Goal: Complete application form

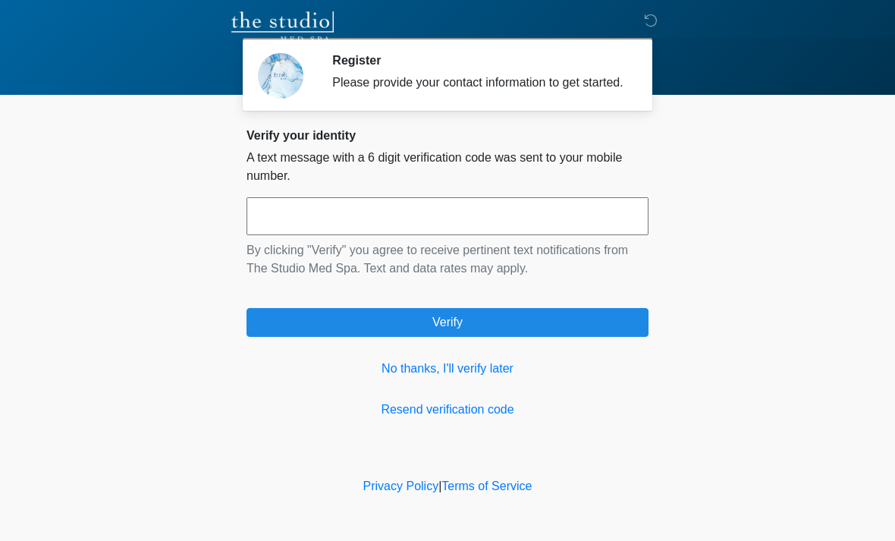
click at [541, 228] on input "text" at bounding box center [447, 216] width 402 height 38
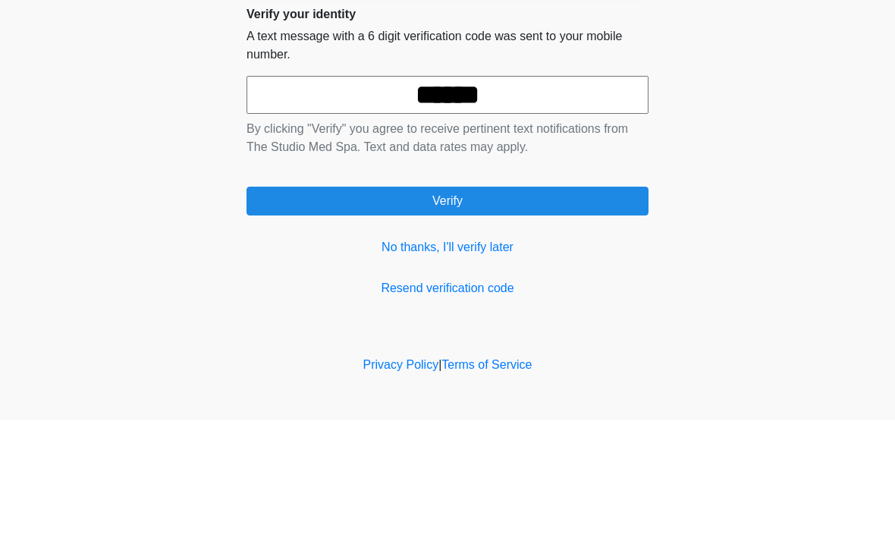
type input "******"
click at [528, 308] on button "Verify" at bounding box center [447, 322] width 402 height 29
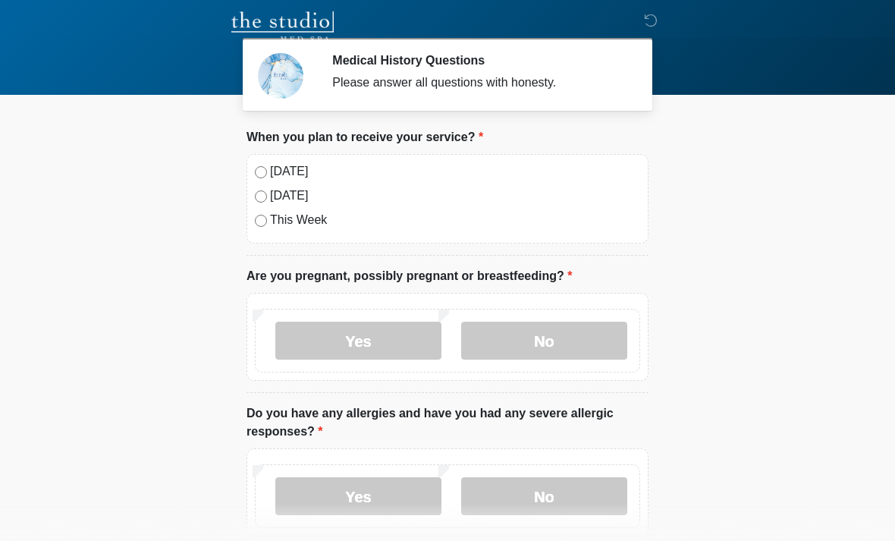
click at [382, 334] on label "Yes" at bounding box center [358, 340] width 166 height 38
click at [554, 340] on label "No" at bounding box center [544, 340] width 166 height 38
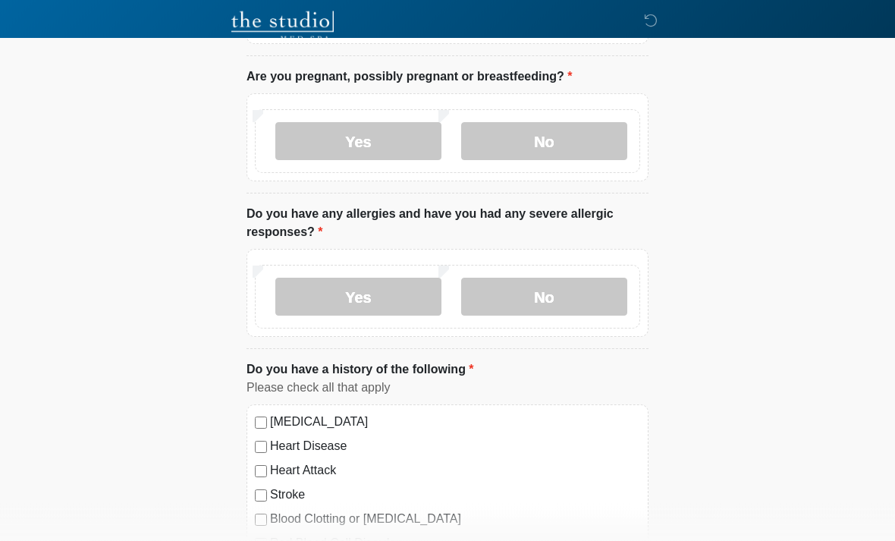
scroll to position [199, 0]
click at [390, 292] on label "Yes" at bounding box center [358, 296] width 166 height 38
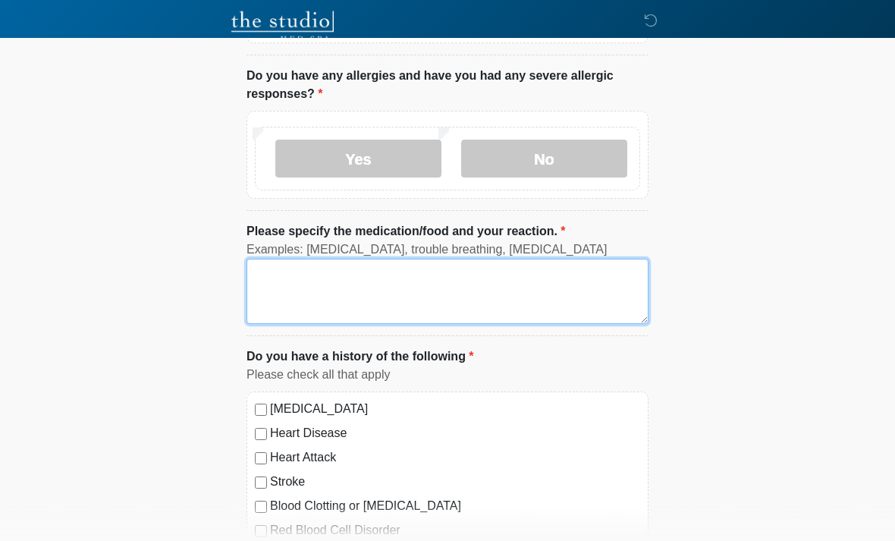
click at [382, 289] on textarea "Please specify the medication/food and your reaction." at bounding box center [447, 291] width 402 height 65
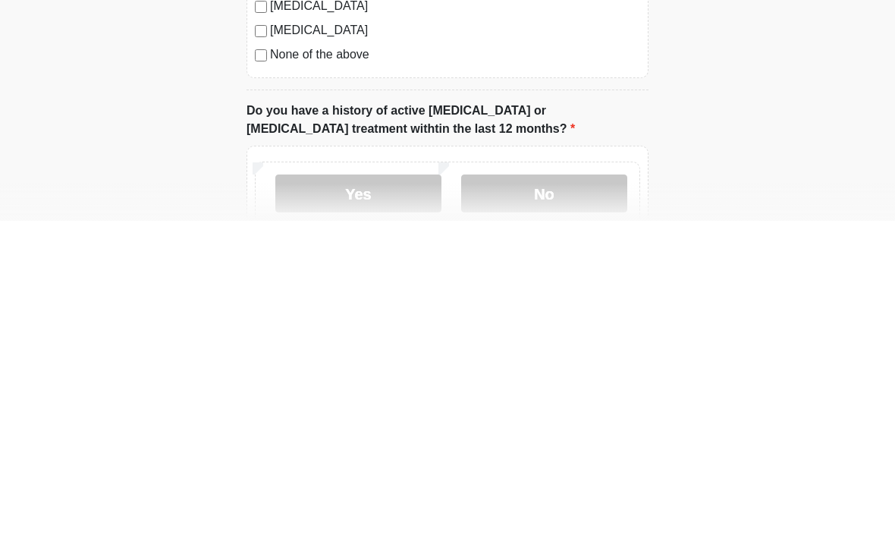
scroll to position [640, 0]
type textarea "**********"
click at [556, 493] on label "No" at bounding box center [544, 512] width 166 height 38
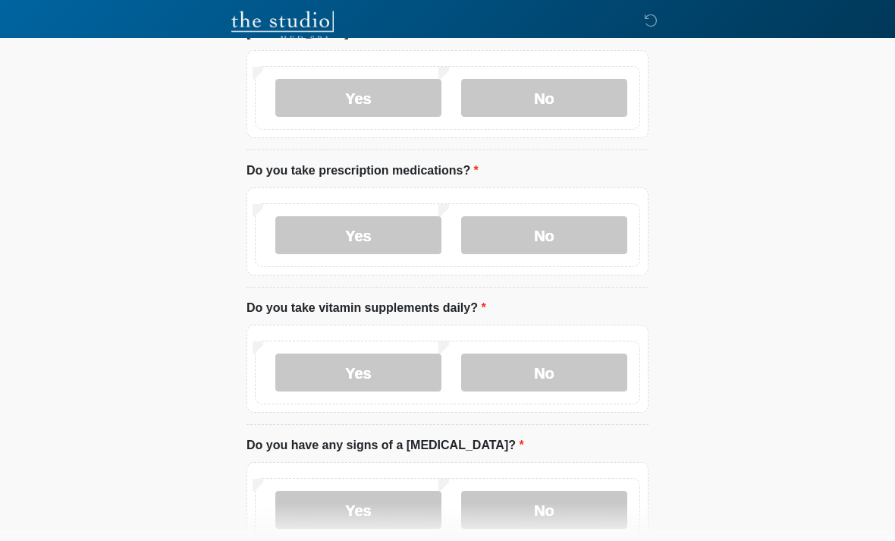
scroll to position [1056, 0]
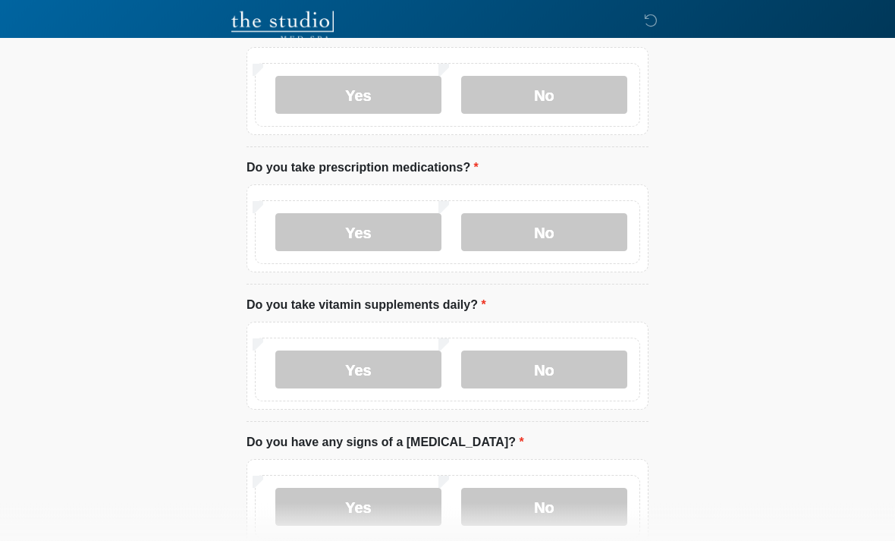
click at [387, 233] on label "Yes" at bounding box center [358, 233] width 166 height 38
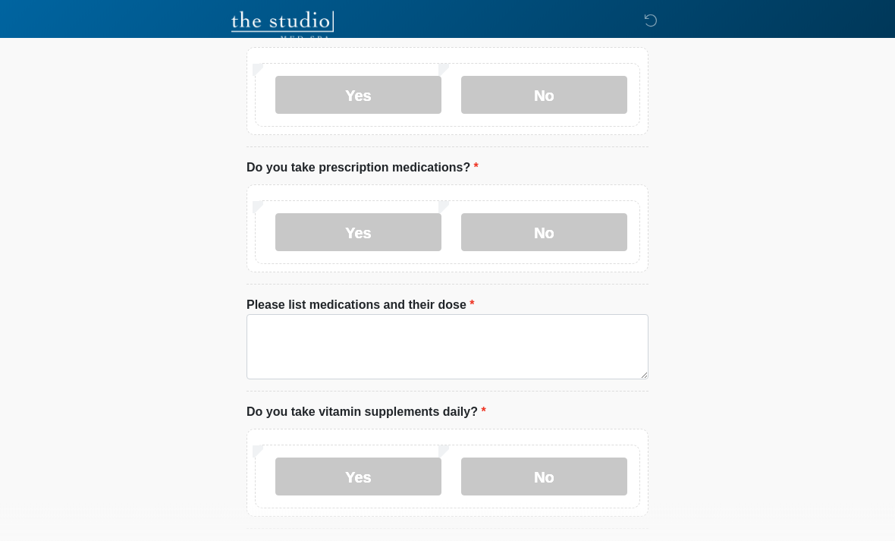
scroll to position [1057, 0]
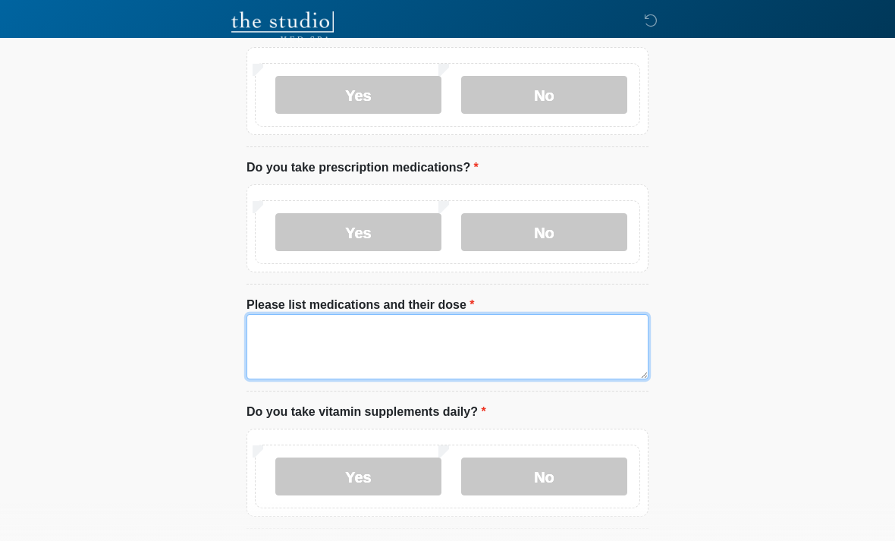
click at [417, 341] on textarea "Please list medications and their dose" at bounding box center [447, 346] width 402 height 65
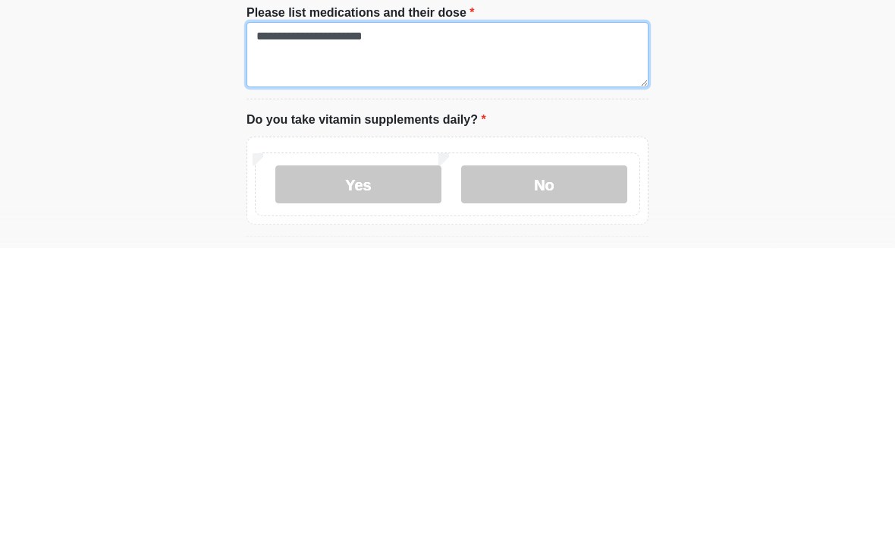
click at [328, 315] on textarea "**********" at bounding box center [447, 347] width 402 height 65
click at [318, 315] on textarea "**********" at bounding box center [447, 347] width 402 height 65
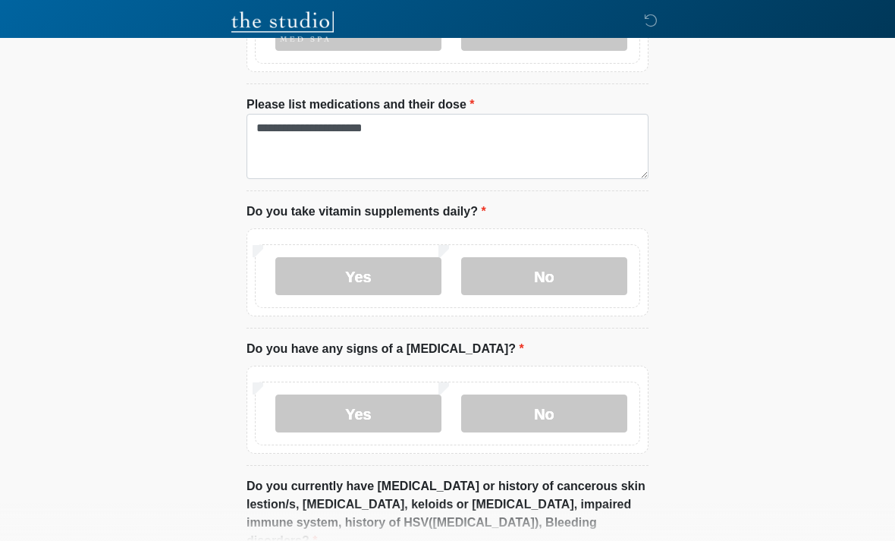
scroll to position [1258, 0]
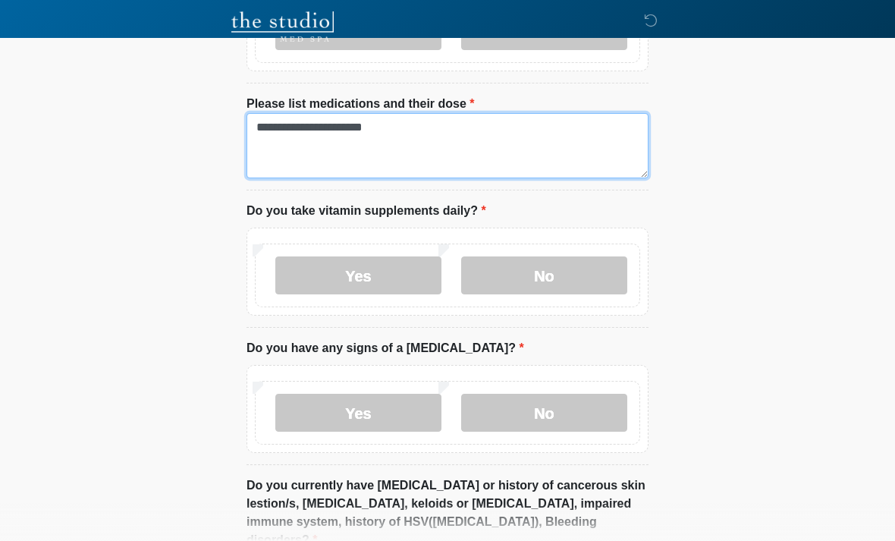
click at [320, 127] on textarea "**********" at bounding box center [447, 145] width 402 height 65
click at [473, 128] on textarea "**********" at bounding box center [447, 145] width 402 height 65
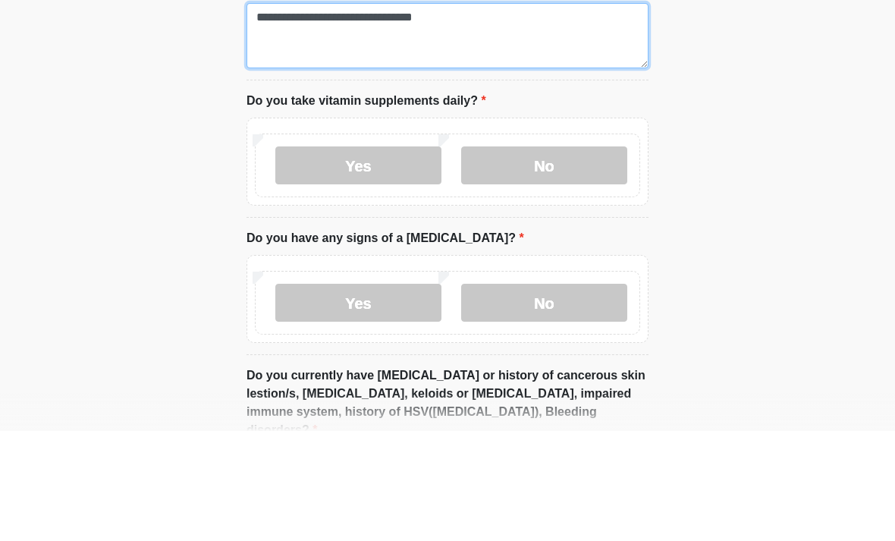
type textarea "**********"
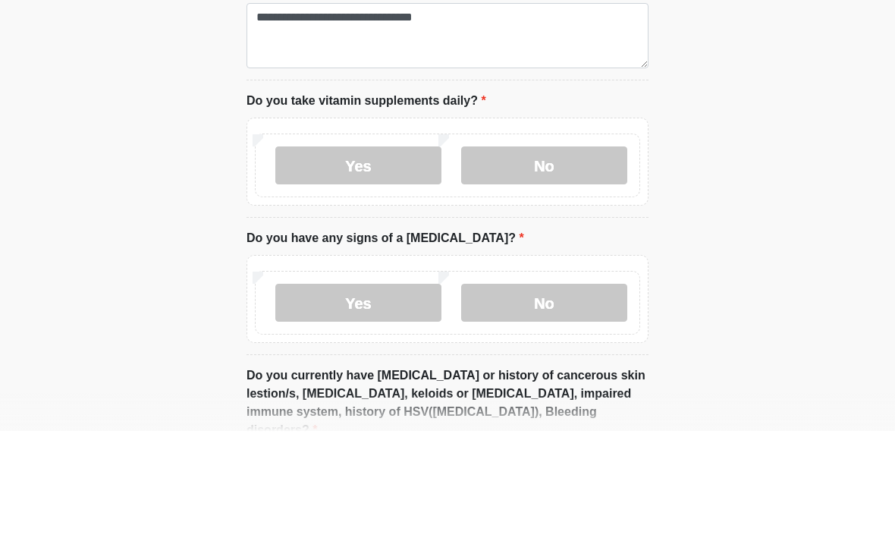
click at [384, 256] on label "Yes" at bounding box center [358, 275] width 166 height 38
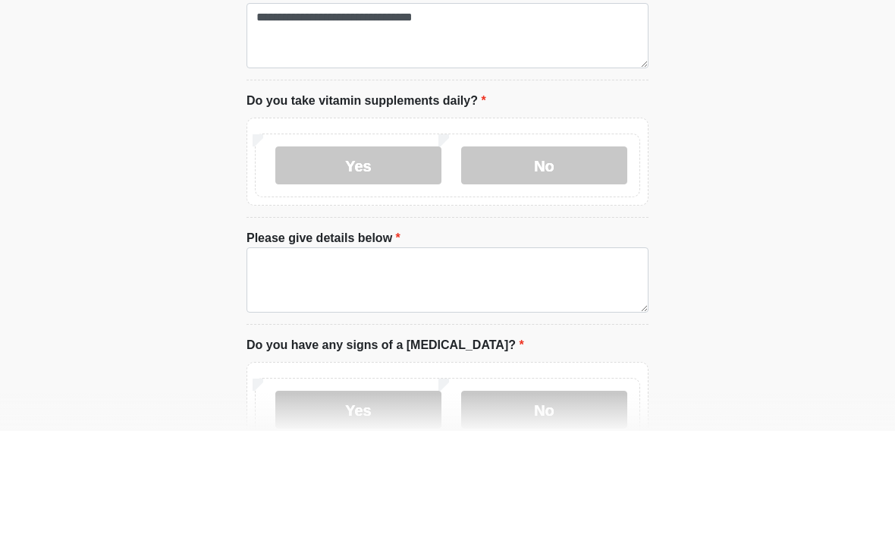
scroll to position [1368, 0]
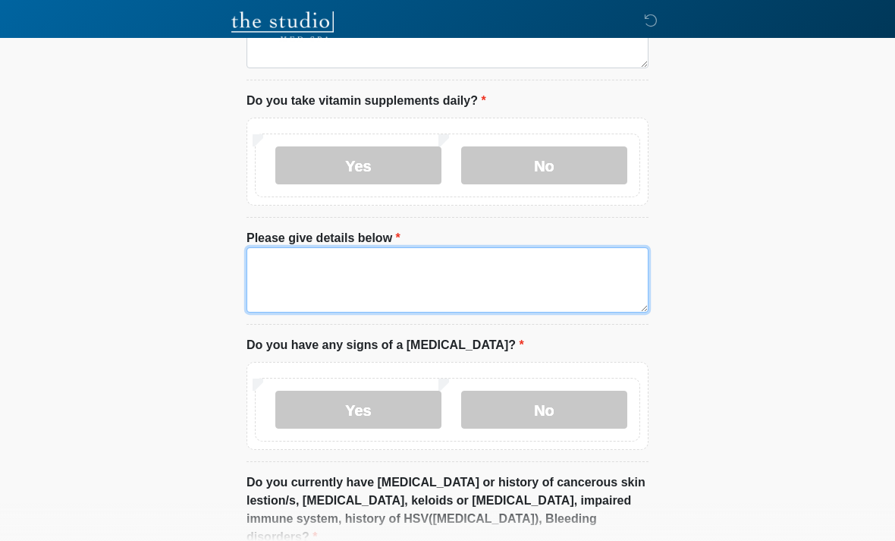
click at [455, 281] on textarea "Please give details below" at bounding box center [447, 279] width 402 height 65
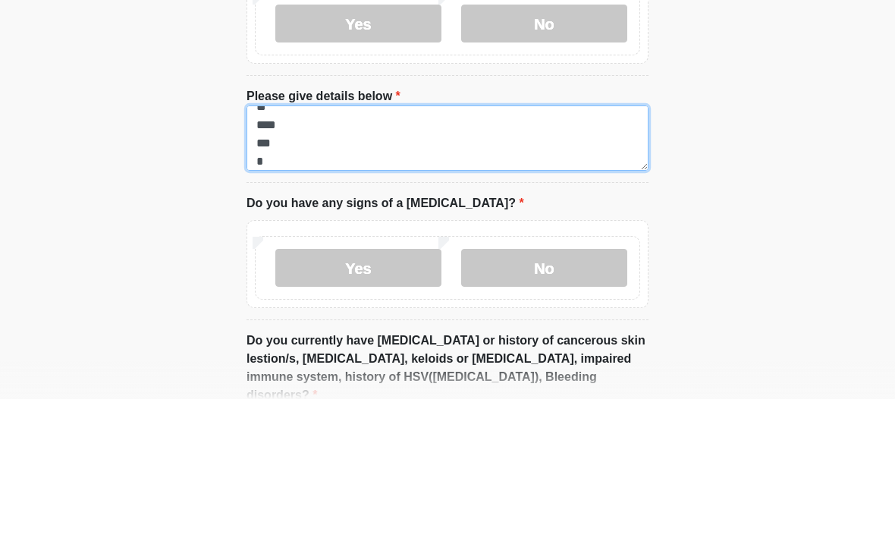
scroll to position [13, 0]
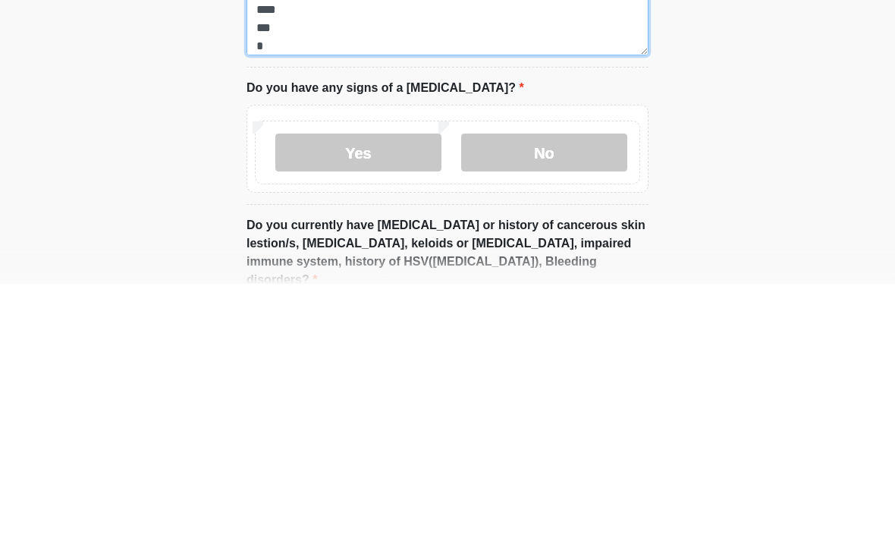
type textarea "** **** *** *"
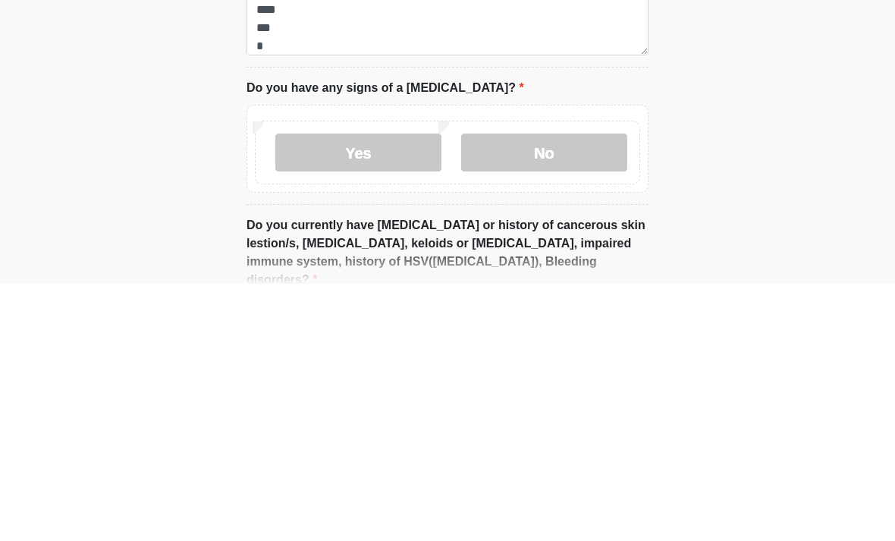
click at [378, 390] on label "Yes" at bounding box center [358, 409] width 166 height 38
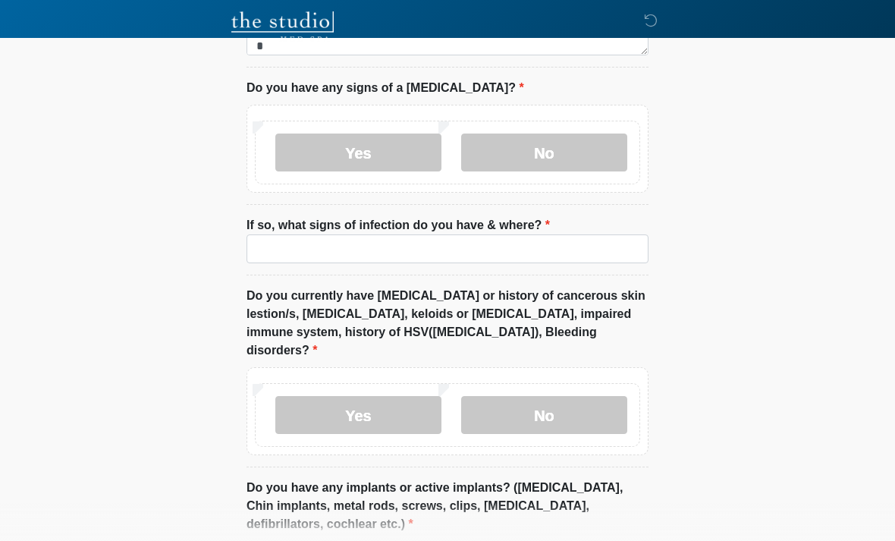
click at [561, 151] on label "No" at bounding box center [544, 152] width 166 height 38
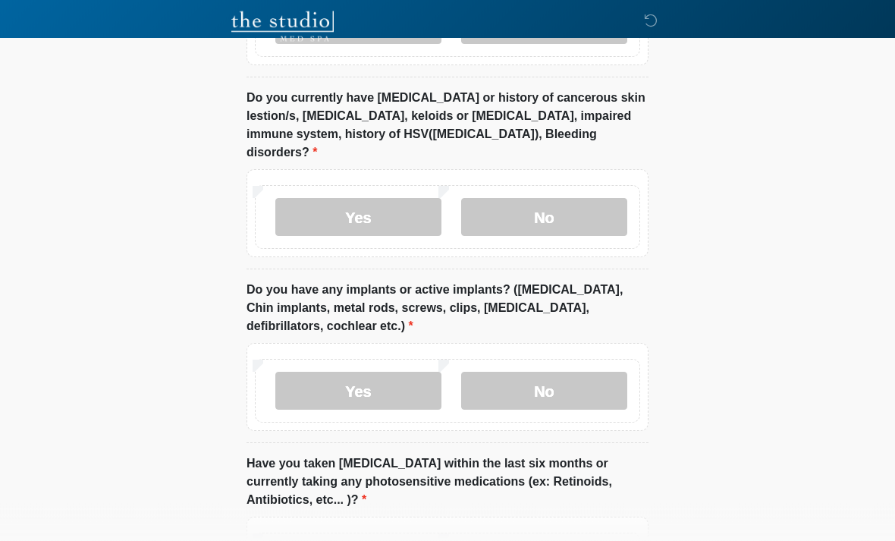
scroll to position [1752, 0]
click at [551, 198] on label "No" at bounding box center [544, 217] width 166 height 38
click at [556, 371] on label "No" at bounding box center [544, 390] width 166 height 38
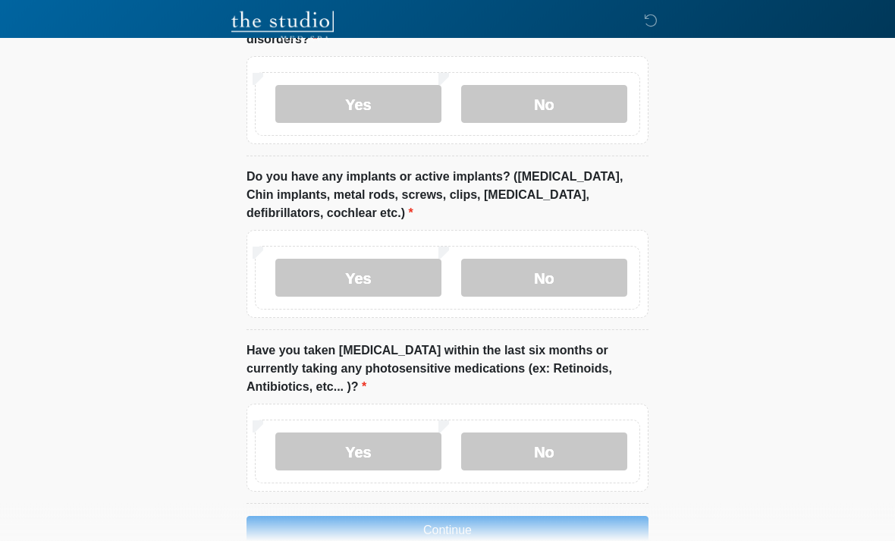
scroll to position [1879, 0]
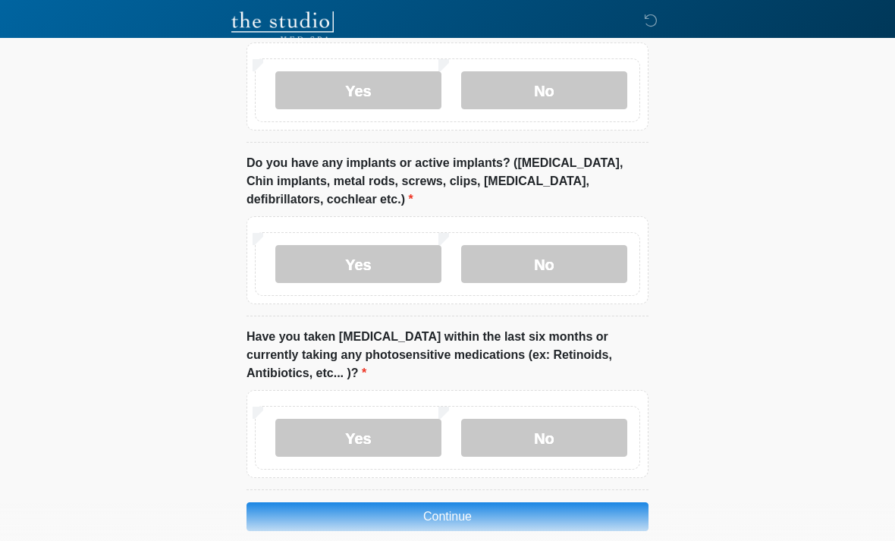
click at [558, 418] on label "No" at bounding box center [544, 437] width 166 height 38
click at [533, 502] on button "Continue" at bounding box center [447, 516] width 402 height 29
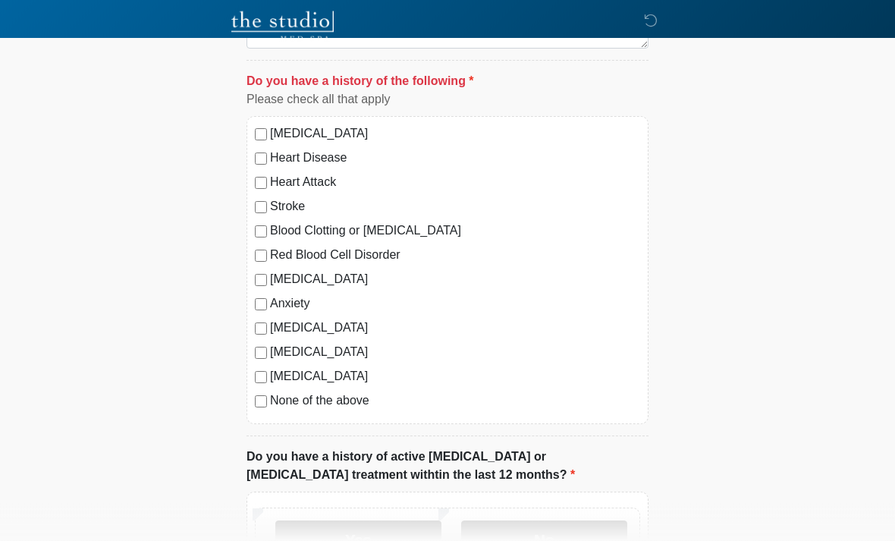
scroll to position [613, 0]
click at [266, 321] on div "Autoimmune Disorder" at bounding box center [447, 327] width 385 height 18
click at [300, 328] on label "Autoimmune Disorder" at bounding box center [455, 327] width 370 height 18
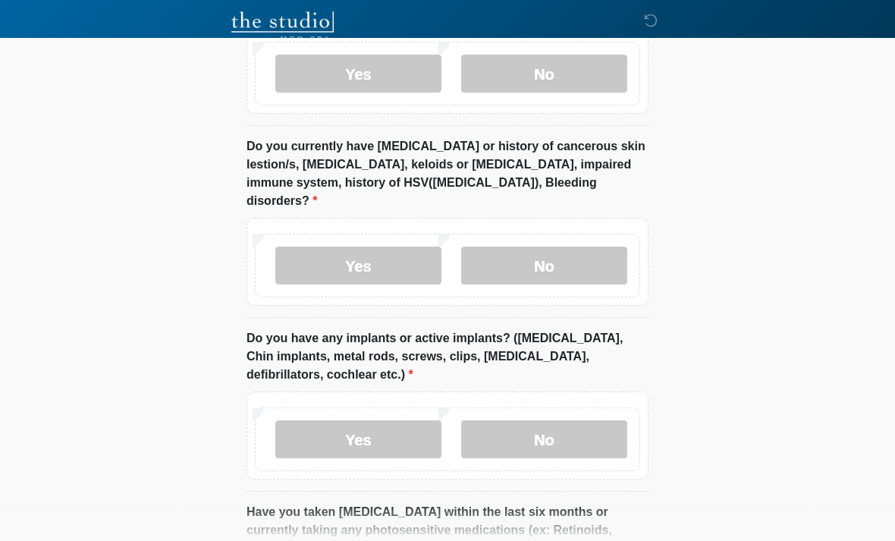
scroll to position [1879, 0]
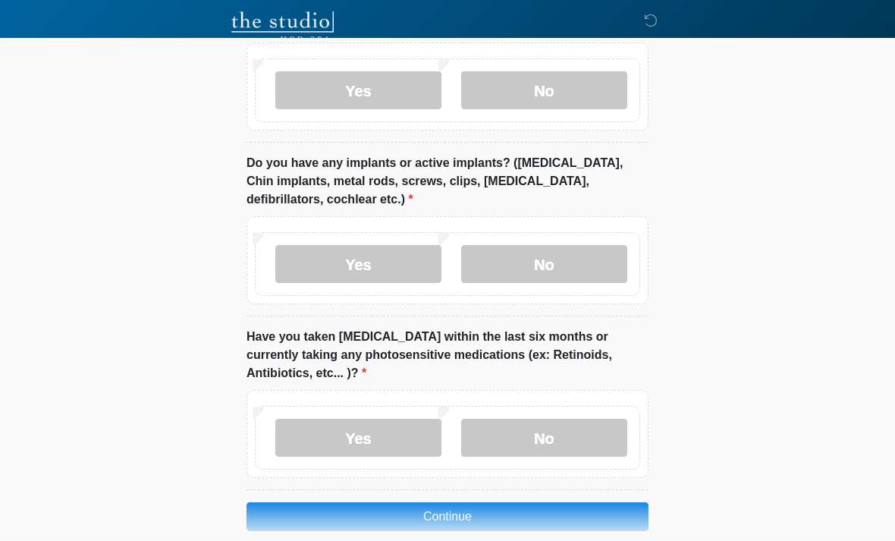
click at [533, 502] on button "Continue" at bounding box center [447, 516] width 402 height 29
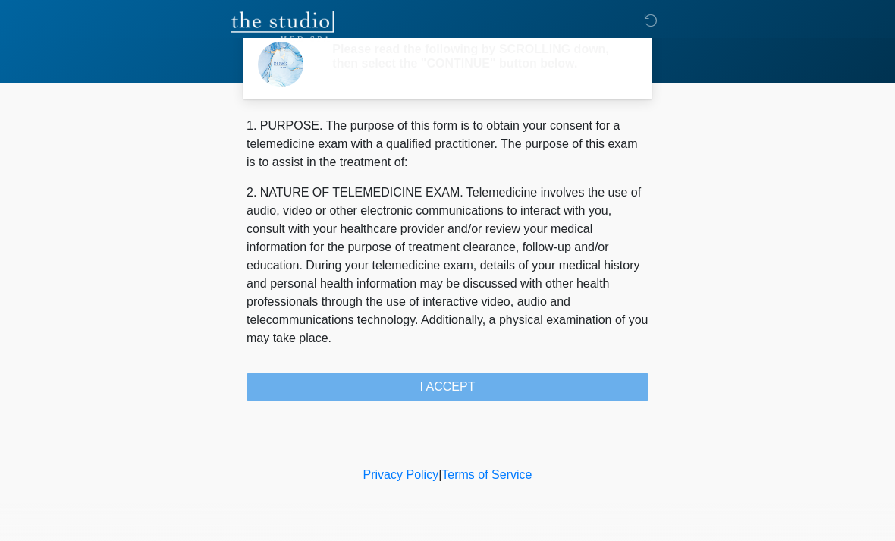
scroll to position [0, 0]
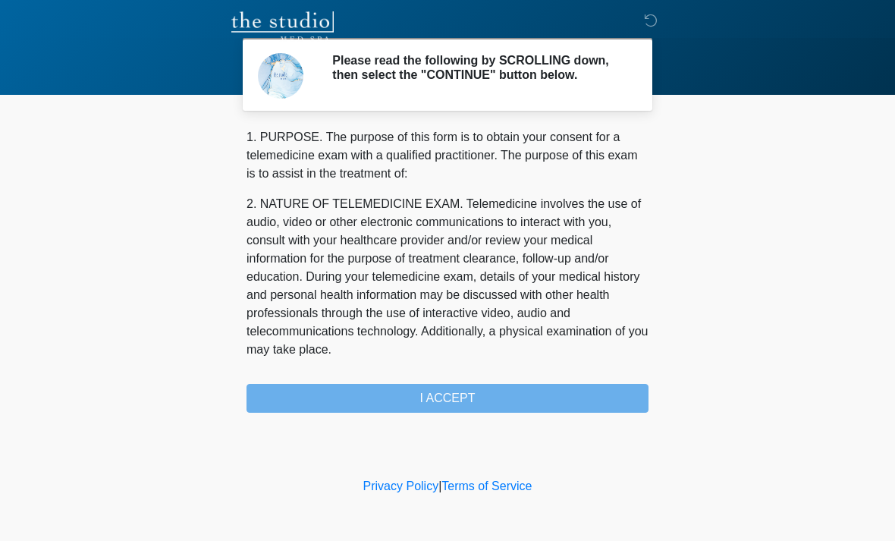
click at [541, 401] on div "1. PURPOSE. The purpose of this form is to obtain your consent for a telemedici…" at bounding box center [447, 270] width 402 height 284
click at [475, 393] on div "1. PURPOSE. The purpose of this form is to obtain your consent for a telemedici…" at bounding box center [447, 270] width 402 height 284
click at [500, 399] on div "1. PURPOSE. The purpose of this form is to obtain your consent for a telemedici…" at bounding box center [447, 270] width 402 height 284
click at [499, 397] on div "1. PURPOSE. The purpose of this form is to obtain your consent for a telemedici…" at bounding box center [447, 270] width 402 height 284
click at [491, 392] on div "1. PURPOSE. The purpose of this form is to obtain your consent for a telemedici…" at bounding box center [447, 270] width 402 height 284
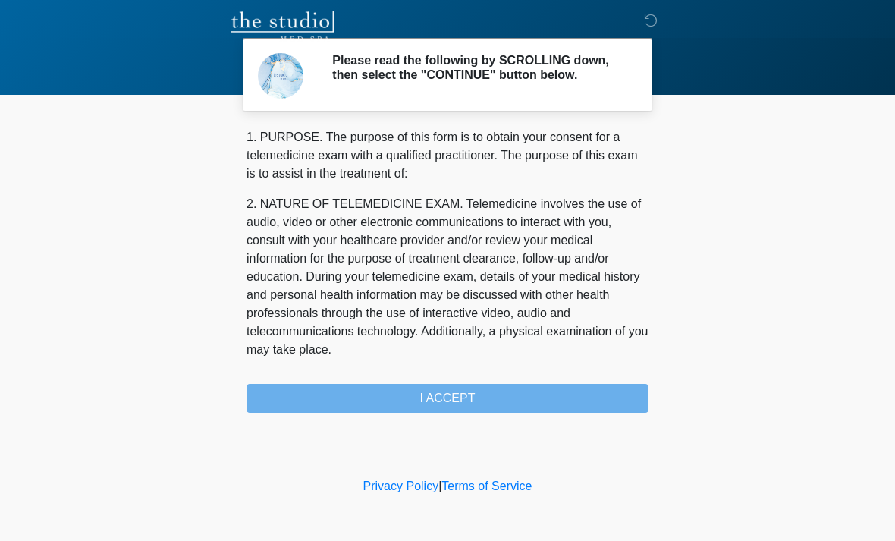
click at [502, 402] on div "1. PURPOSE. The purpose of this form is to obtain your consent for a telemedici…" at bounding box center [447, 270] width 402 height 284
click at [570, 389] on div "1. PURPOSE. The purpose of this form is to obtain your consent for a telemedici…" at bounding box center [447, 270] width 402 height 284
click at [361, 531] on div "Privacy Policy | Terms of Service" at bounding box center [447, 509] width 895 height 64
click at [145, 478] on div "Privacy Policy | Terms of Service" at bounding box center [447, 509] width 895 height 64
click at [372, 407] on div "1. PURPOSE. The purpose of this form is to obtain your consent for a telemedici…" at bounding box center [447, 270] width 402 height 284
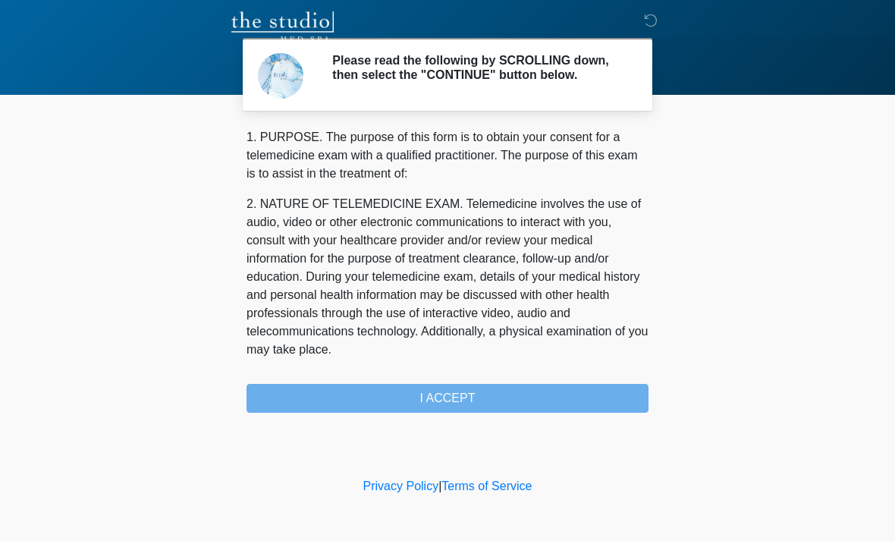
click at [555, 408] on div "1. PURPOSE. The purpose of this form is to obtain your consent for a telemedici…" at bounding box center [447, 270] width 402 height 284
click at [542, 399] on div "1. PURPOSE. The purpose of this form is to obtain your consent for a telemedici…" at bounding box center [447, 270] width 402 height 284
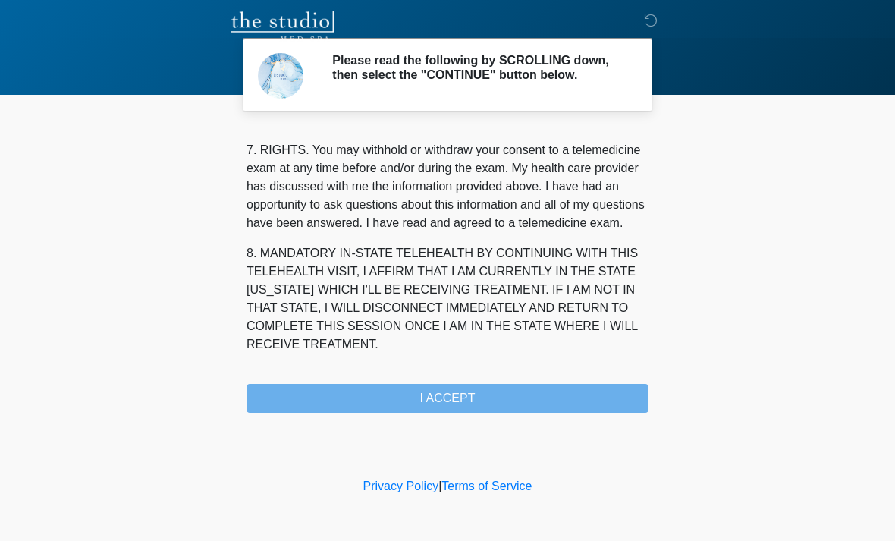
scroll to position [660, 0]
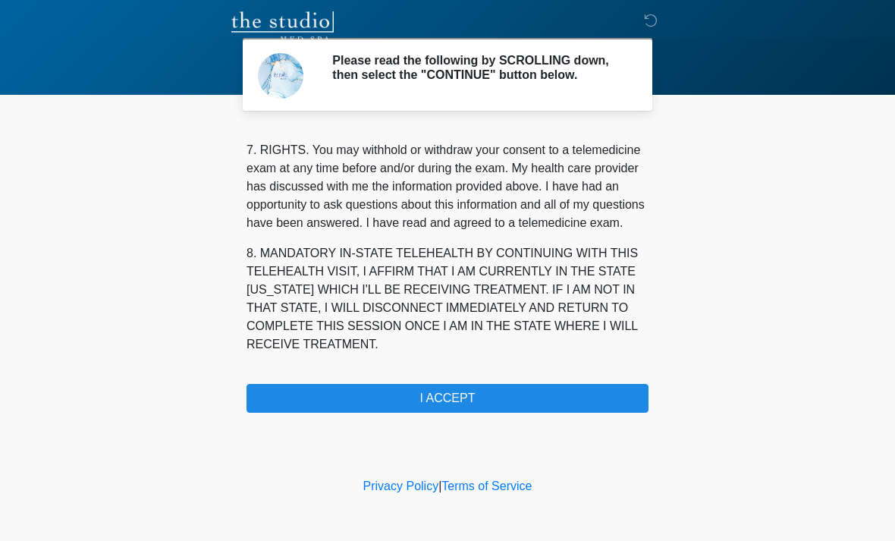
click at [486, 397] on button "I ACCEPT" at bounding box center [447, 398] width 402 height 29
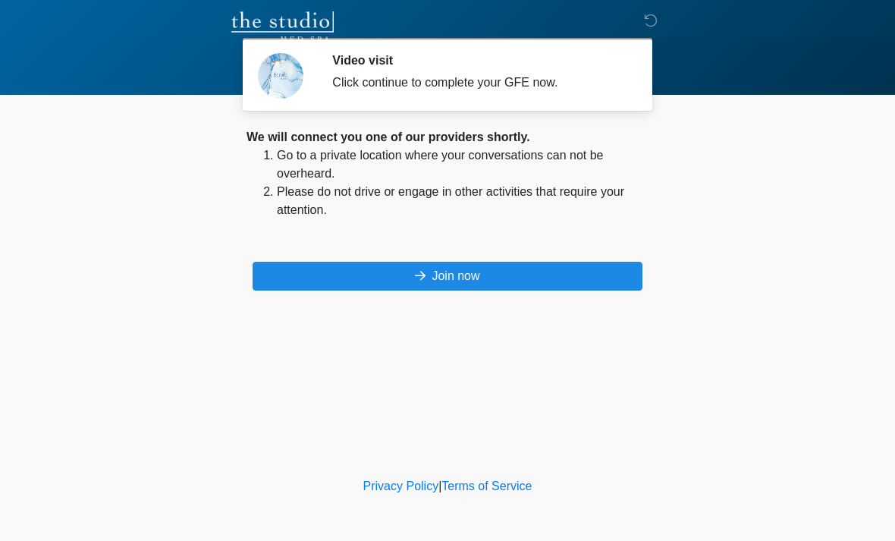
click at [506, 288] on button "Join now" at bounding box center [447, 276] width 390 height 29
